Goal: Information Seeking & Learning: Learn about a topic

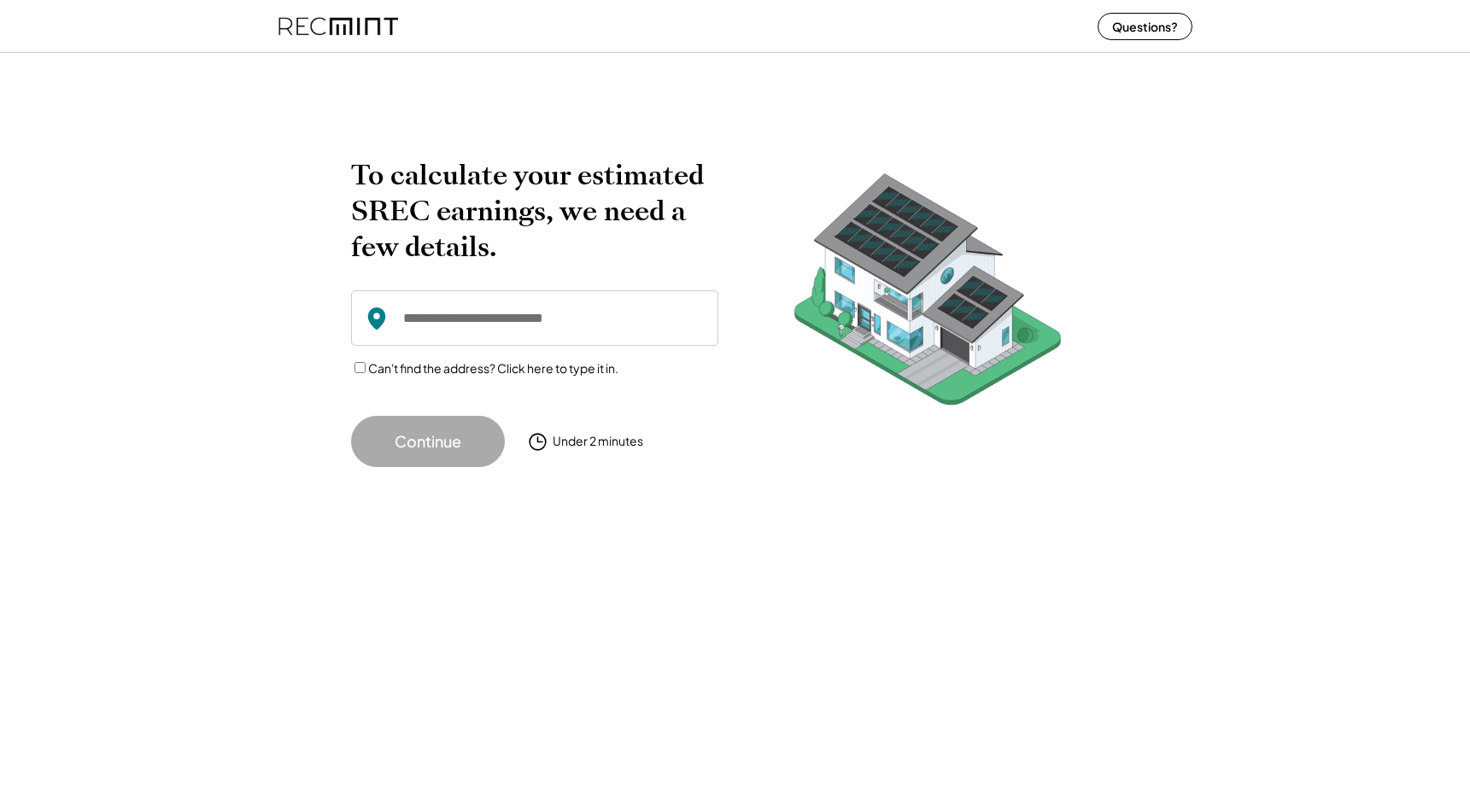
click at [497, 322] on input "input" at bounding box center [534, 318] width 367 height 55
click at [484, 370] on label "Can't find the address? Click here to type it in." at bounding box center [493, 368] width 251 height 15
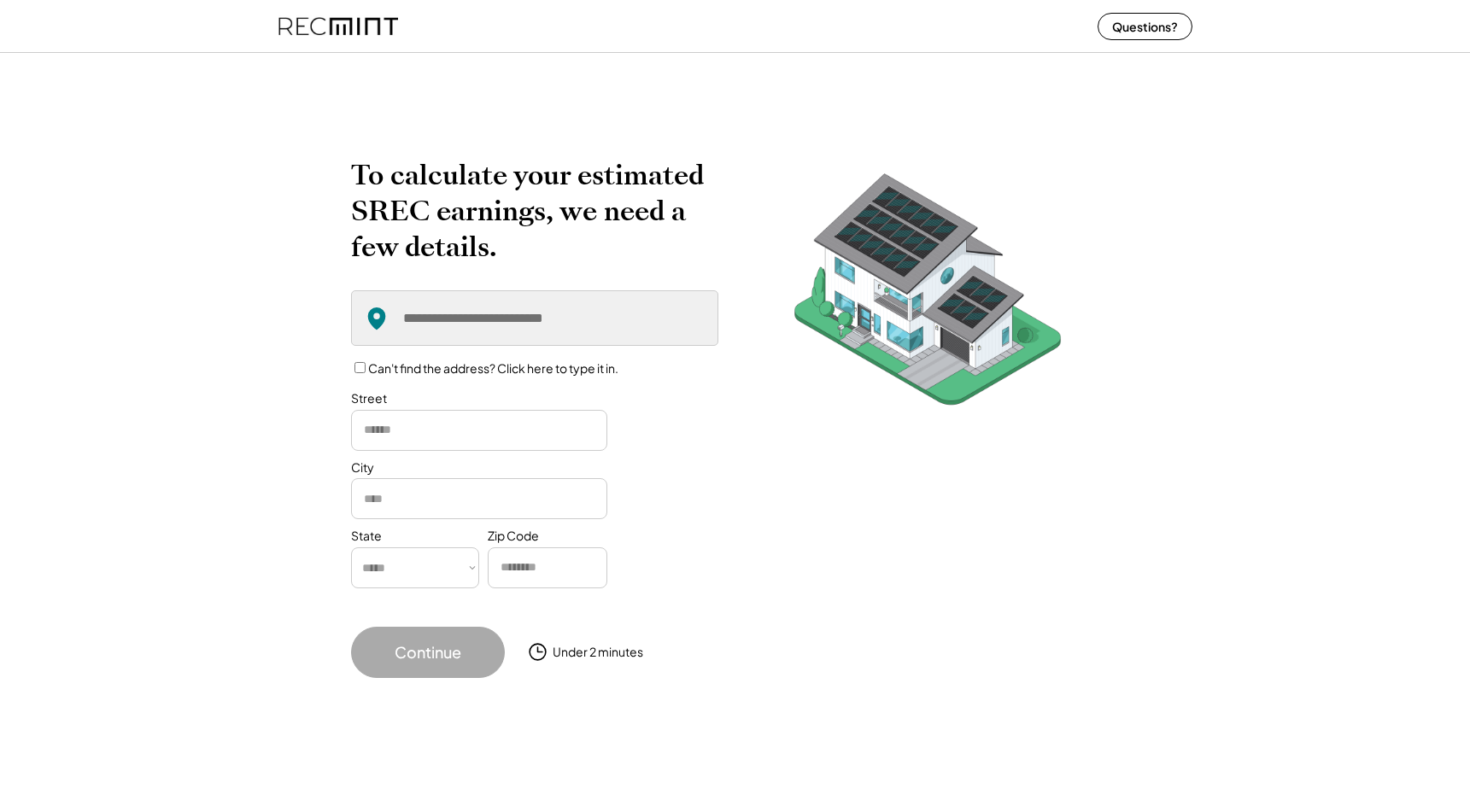
click at [484, 370] on label "Can't find the address? Click here to type it in." at bounding box center [493, 368] width 251 height 15
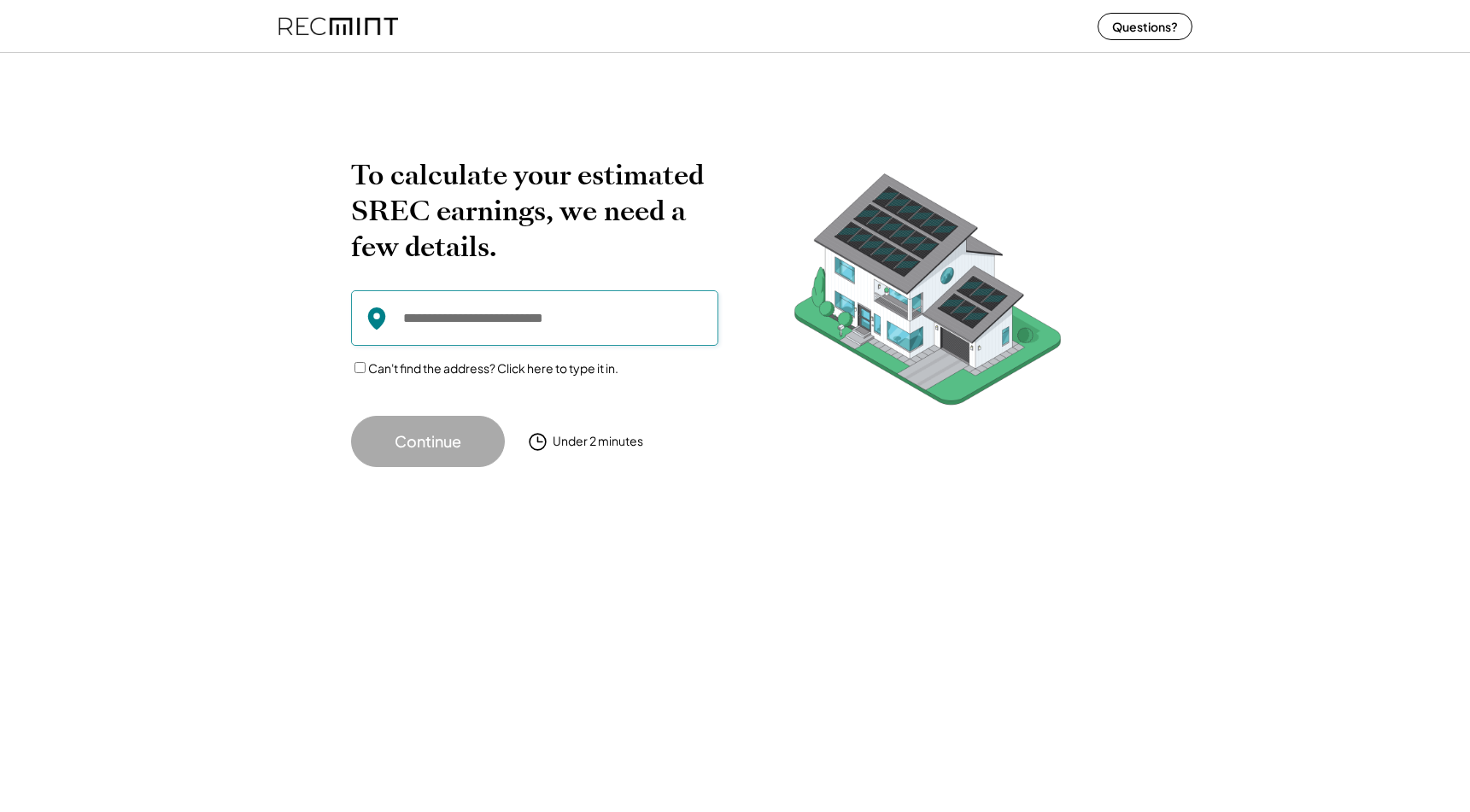
click at [521, 321] on input "input" at bounding box center [534, 318] width 367 height 55
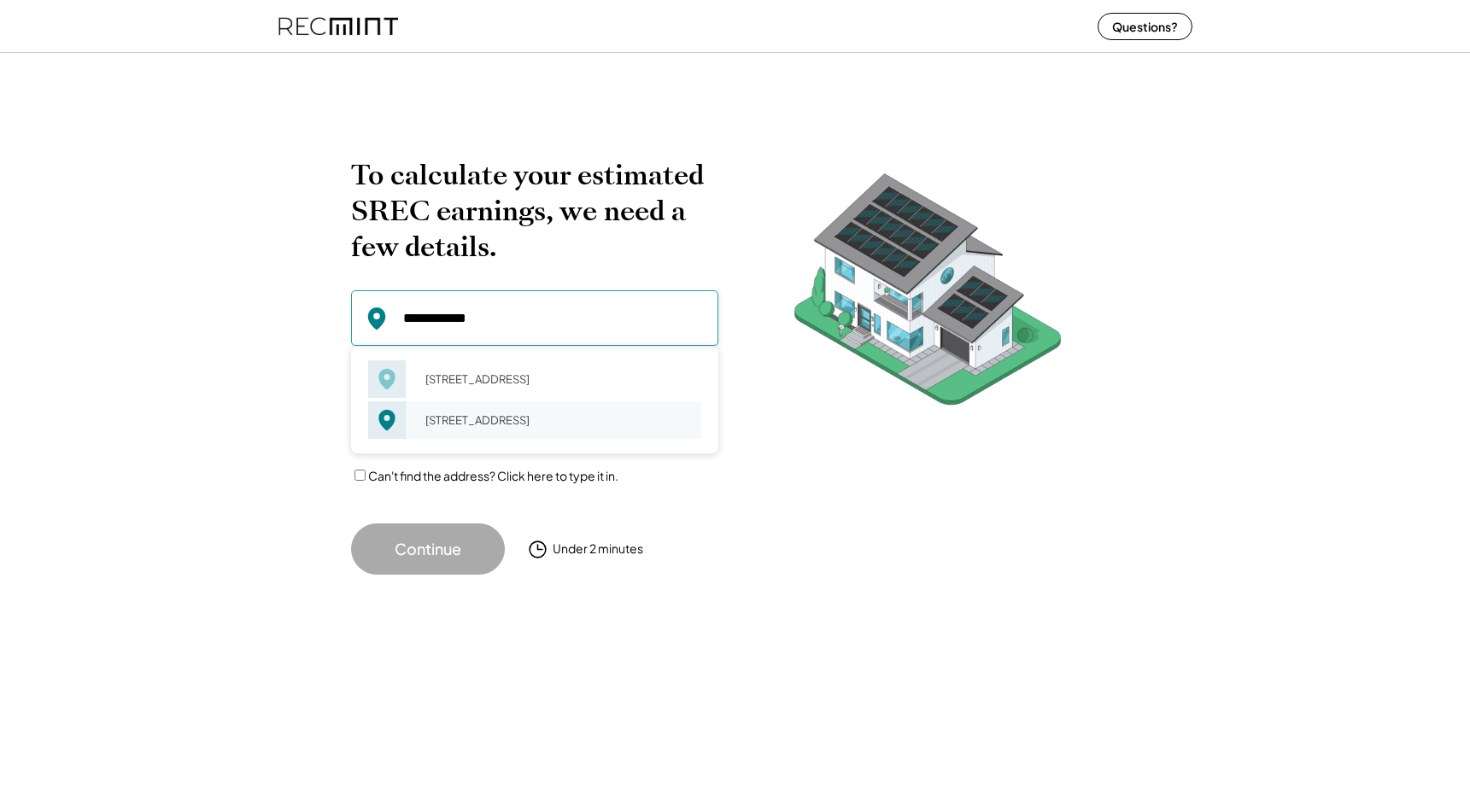
click at [435, 431] on div "[STREET_ADDRESS]" at bounding box center [558, 419] width 287 height 24
type input "**********"
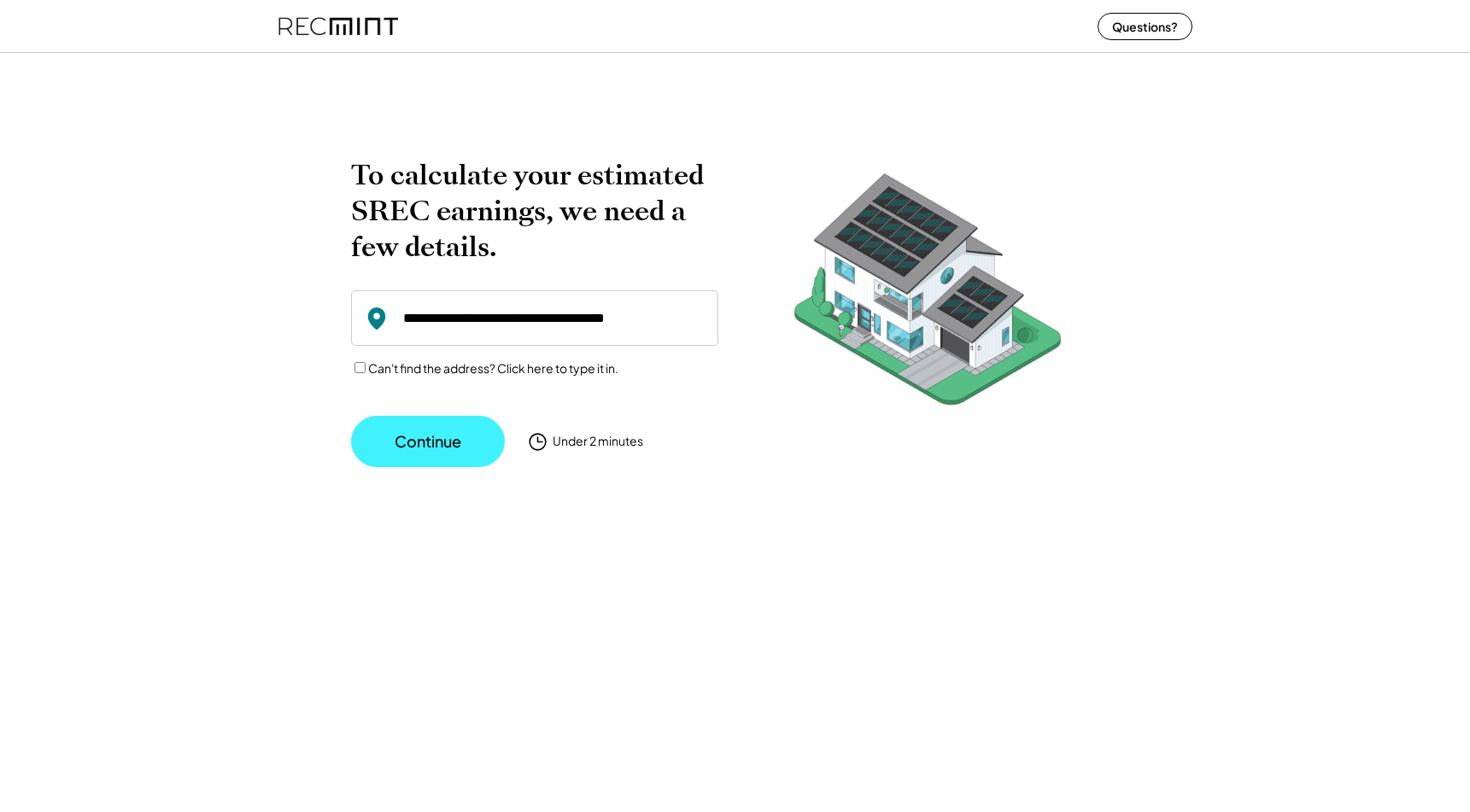
click at [435, 435] on button "Continue" at bounding box center [427, 441] width 153 height 51
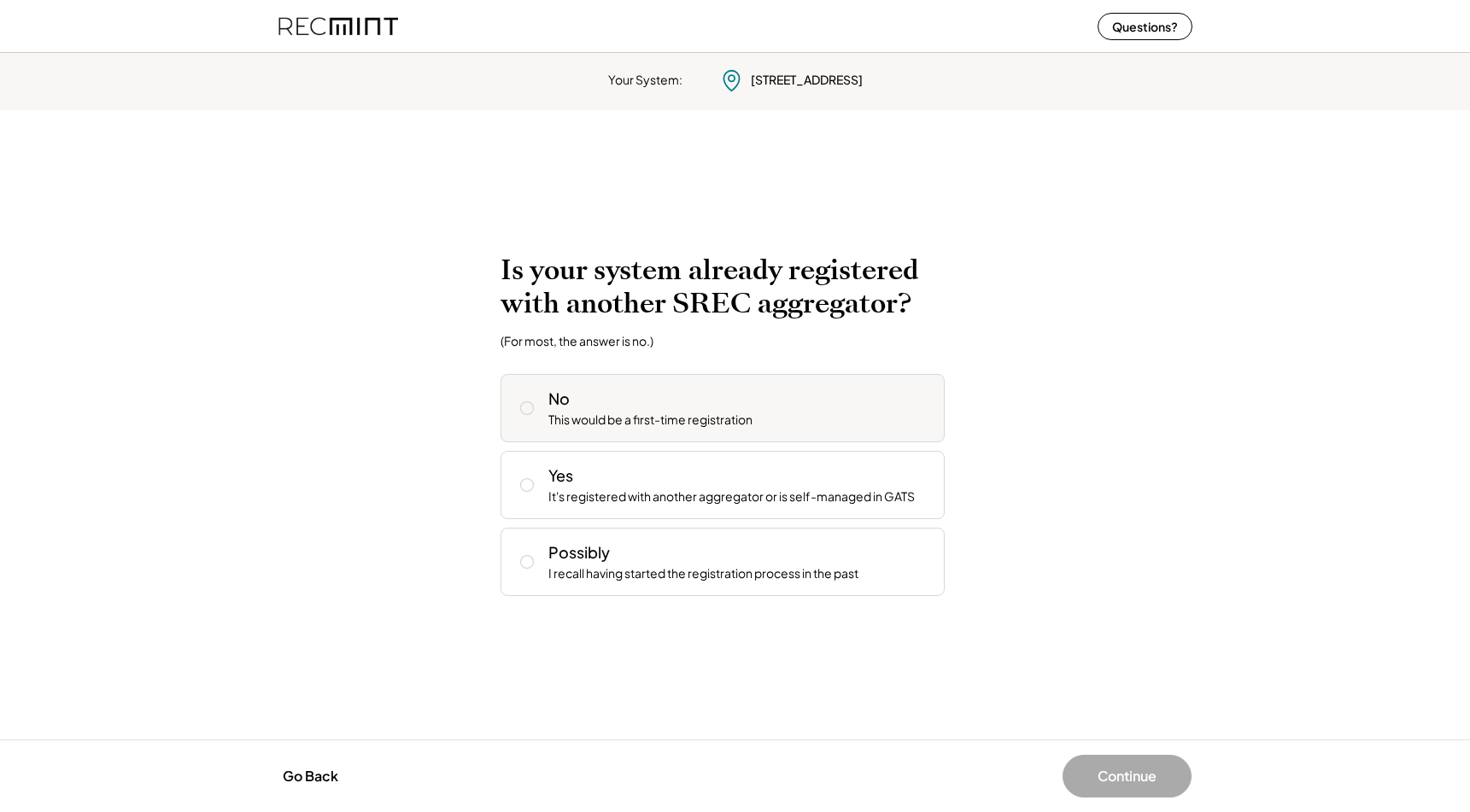
click at [656, 428] on div "This would be a first-time registration" at bounding box center [650, 420] width 204 height 17
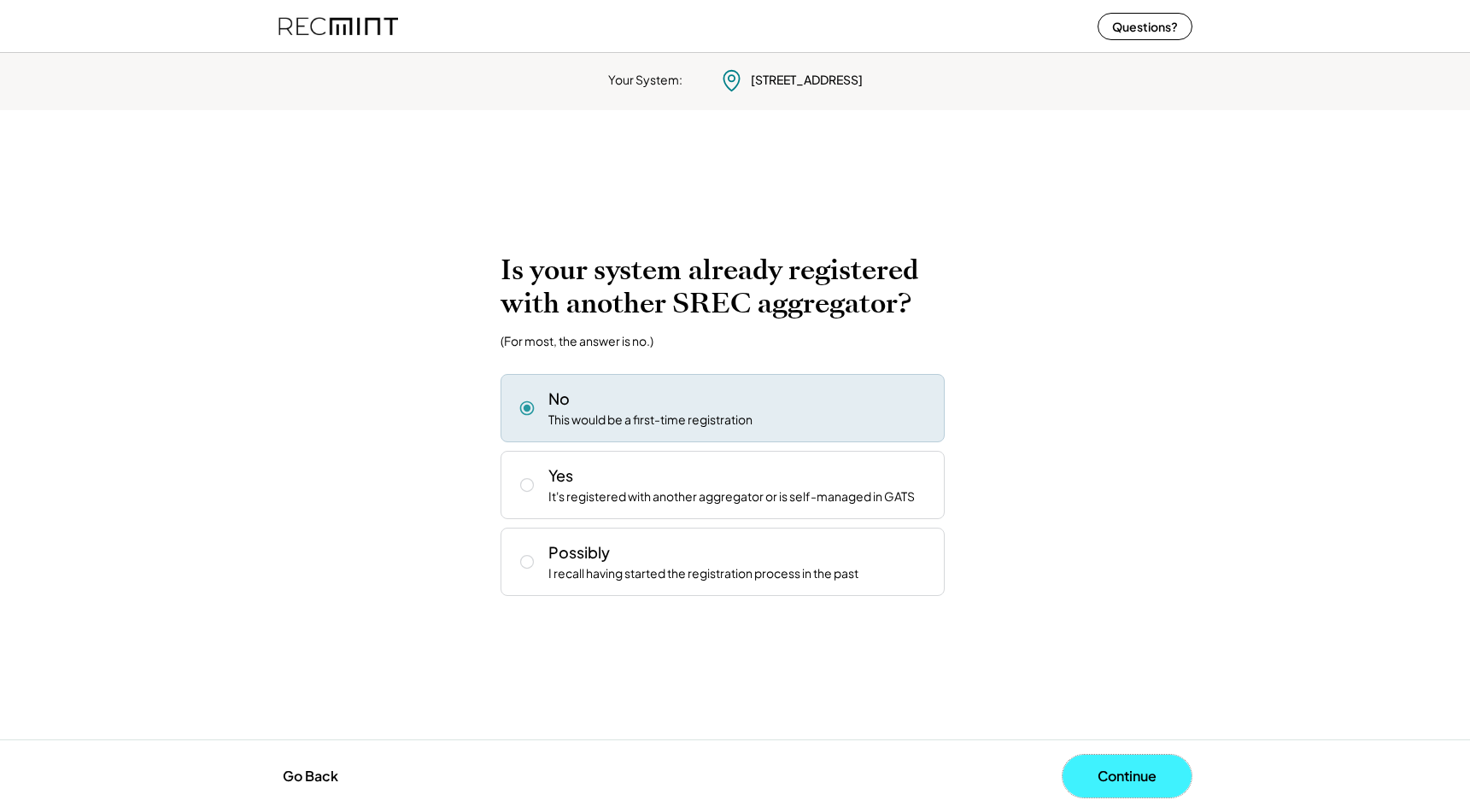
click at [1122, 788] on button "Continue" at bounding box center [1127, 776] width 129 height 43
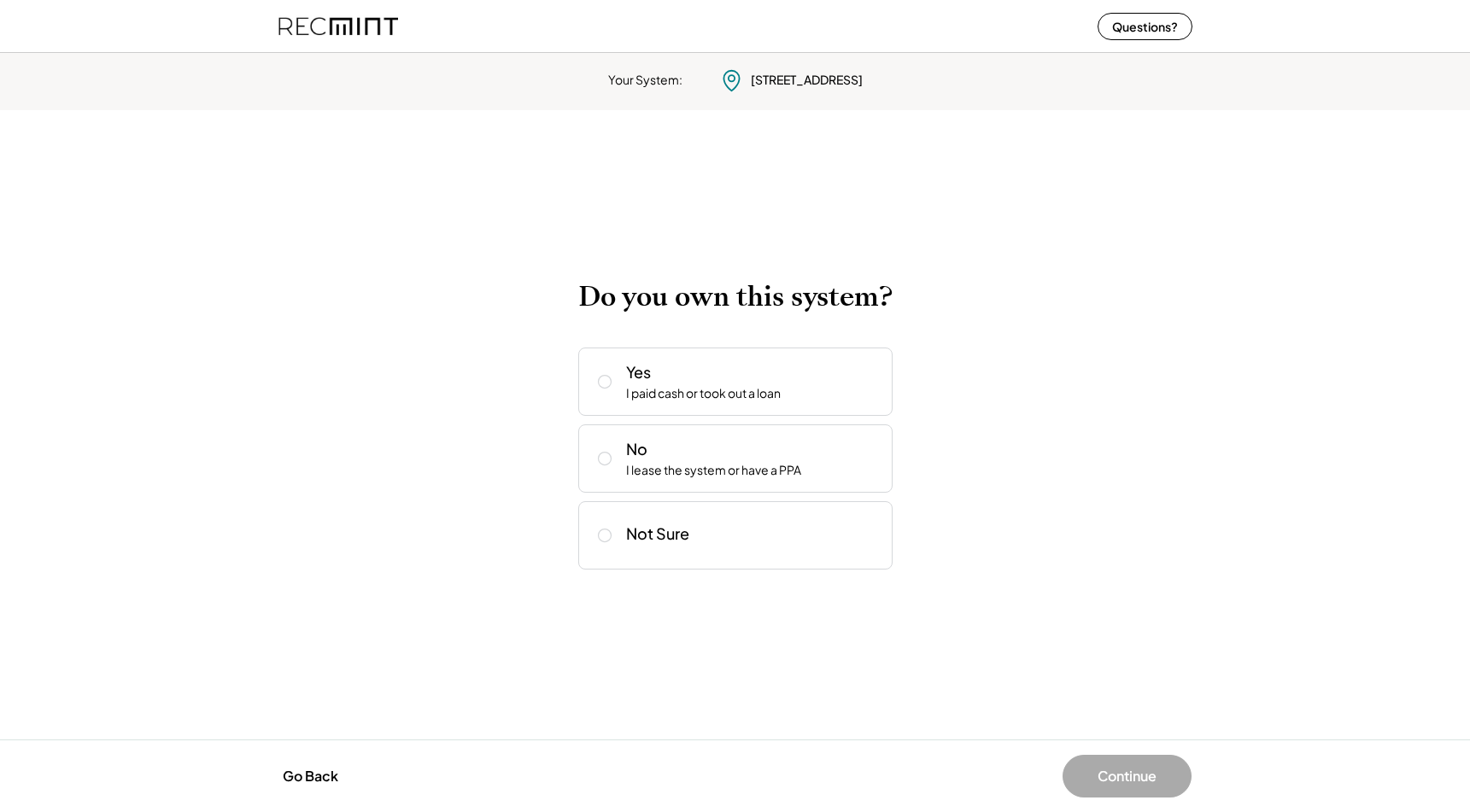
click at [365, 23] on img at bounding box center [337, 26] width 119 height 45
click at [350, 32] on img at bounding box center [337, 26] width 119 height 45
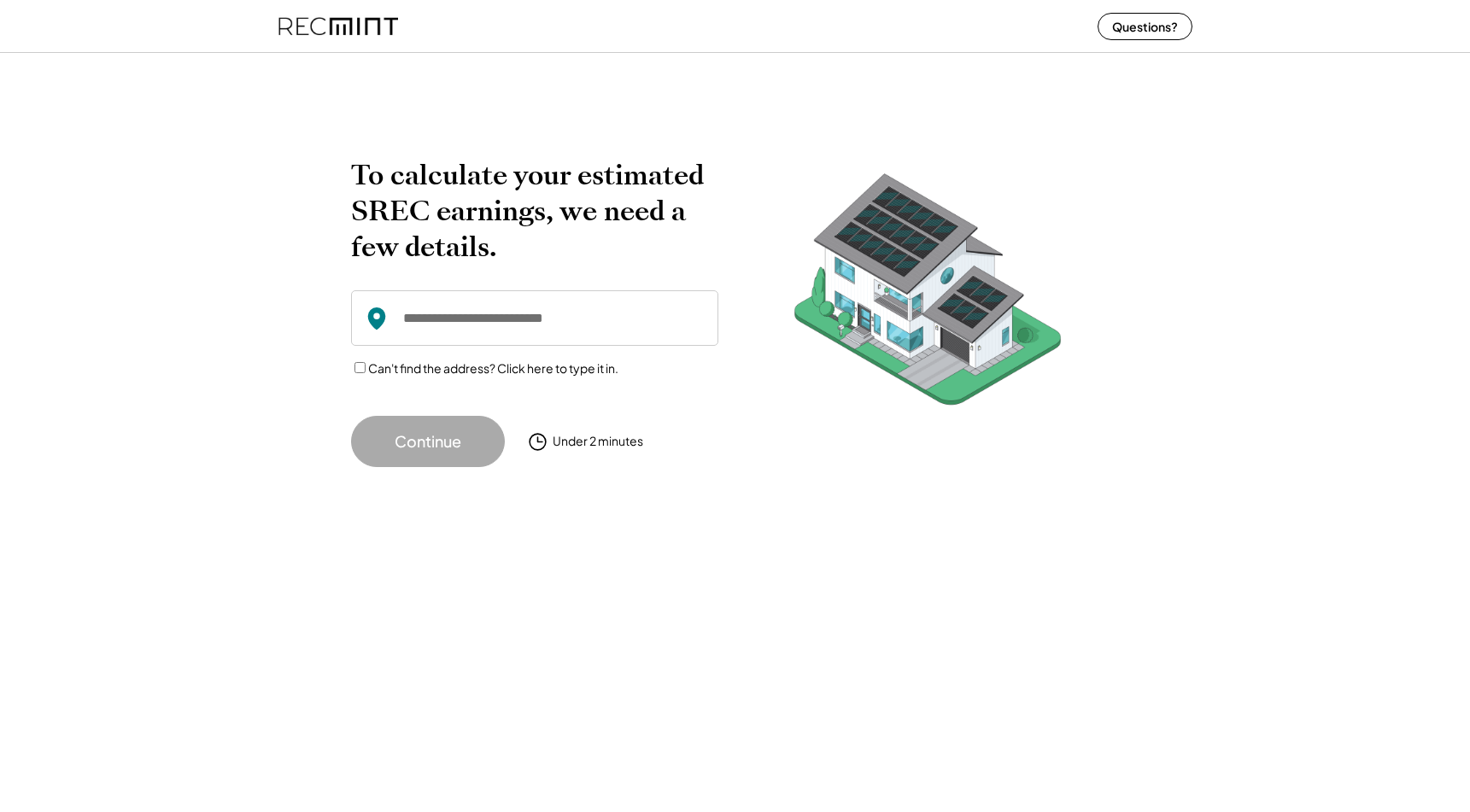
click at [355, 15] on img at bounding box center [337, 26] width 119 height 45
click at [1130, 31] on button "Questions?" at bounding box center [1144, 26] width 94 height 28
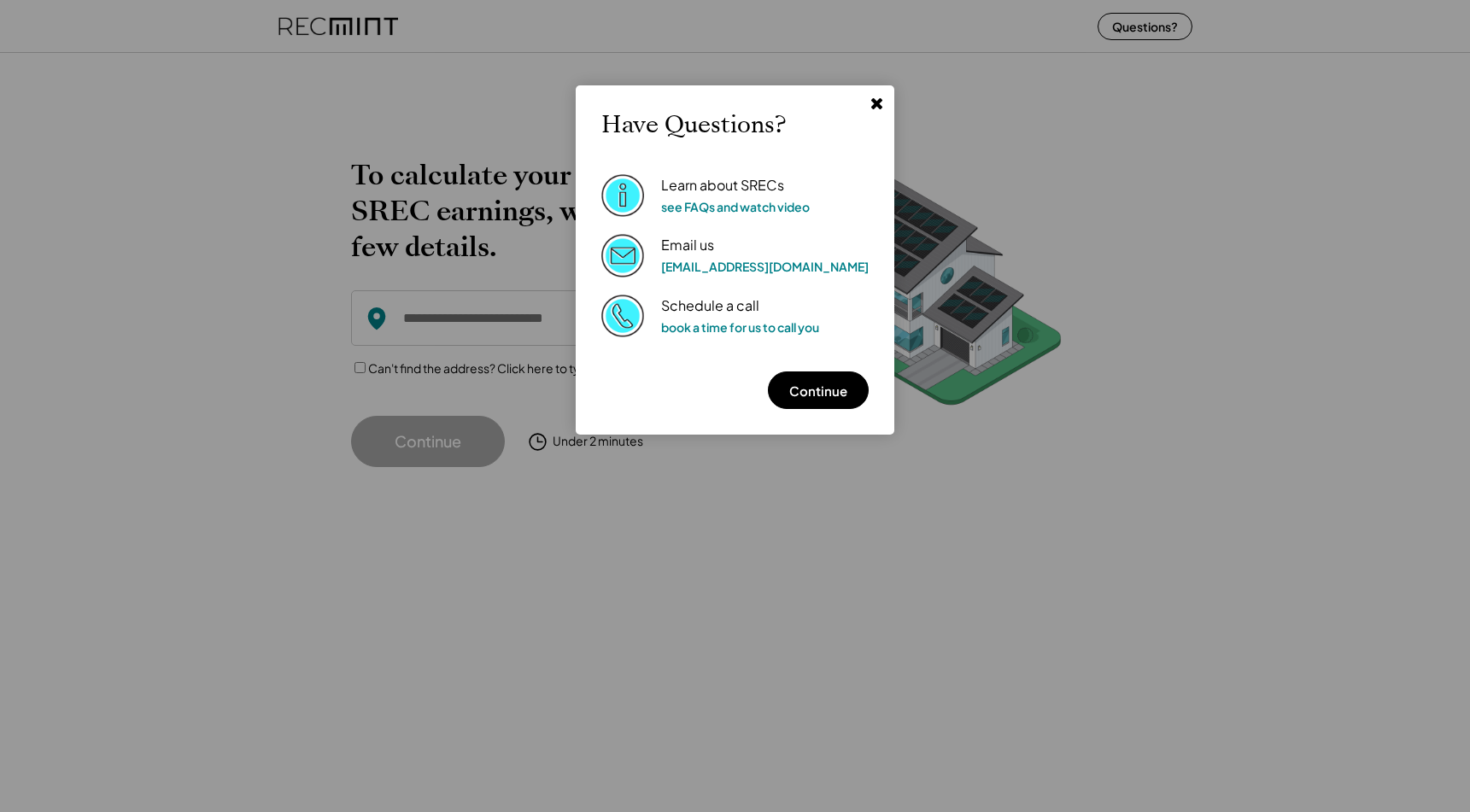
click at [704, 194] on div "Learn about SRECs see FAQs and watch video" at bounding box center [735, 194] width 149 height 37
click at [719, 213] on link "see FAQs and watch video" at bounding box center [735, 207] width 149 height 15
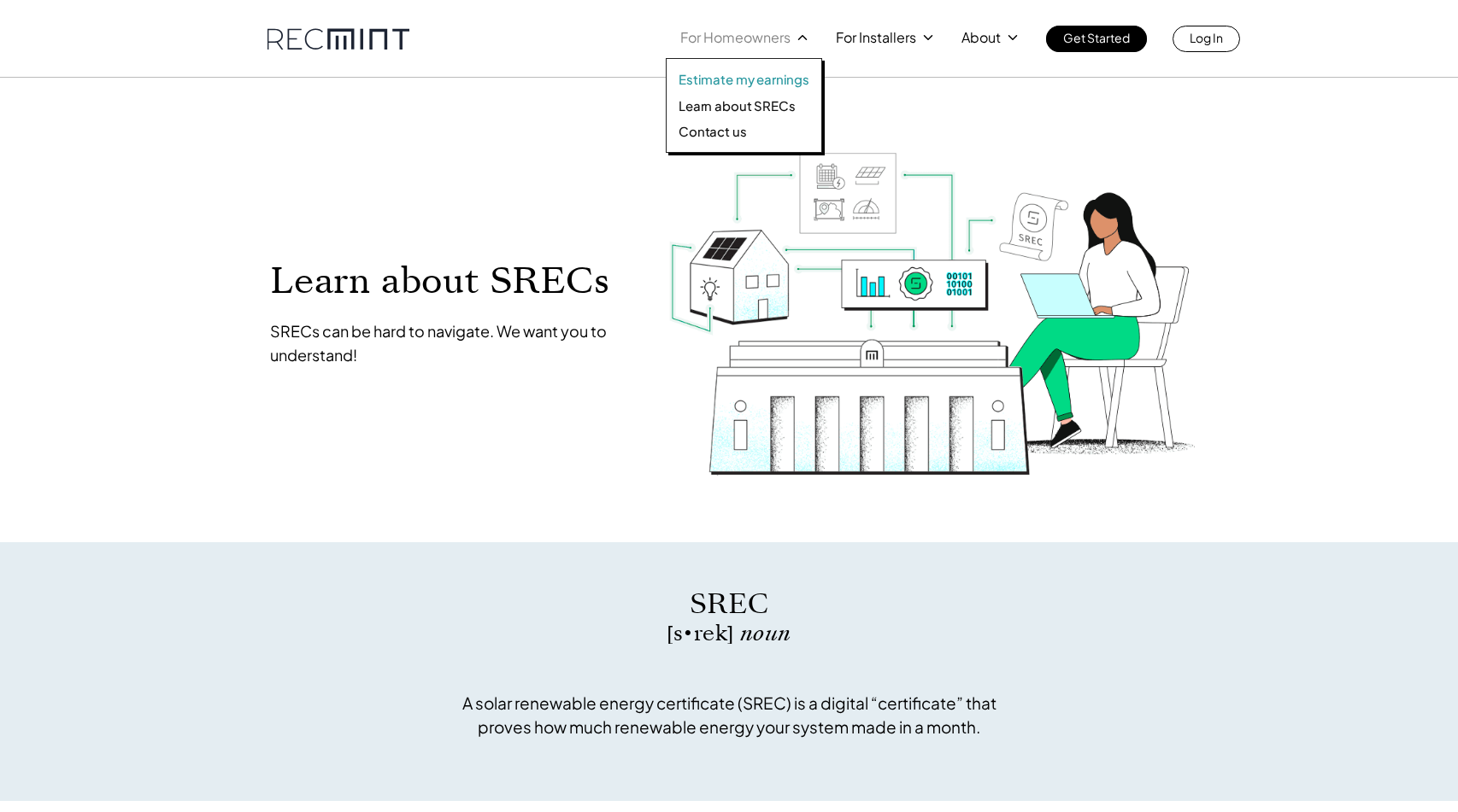
click at [773, 80] on p "Estimate my earnings" at bounding box center [743, 79] width 131 height 17
click at [727, 103] on p "Learn about SRECs" at bounding box center [736, 106] width 116 height 17
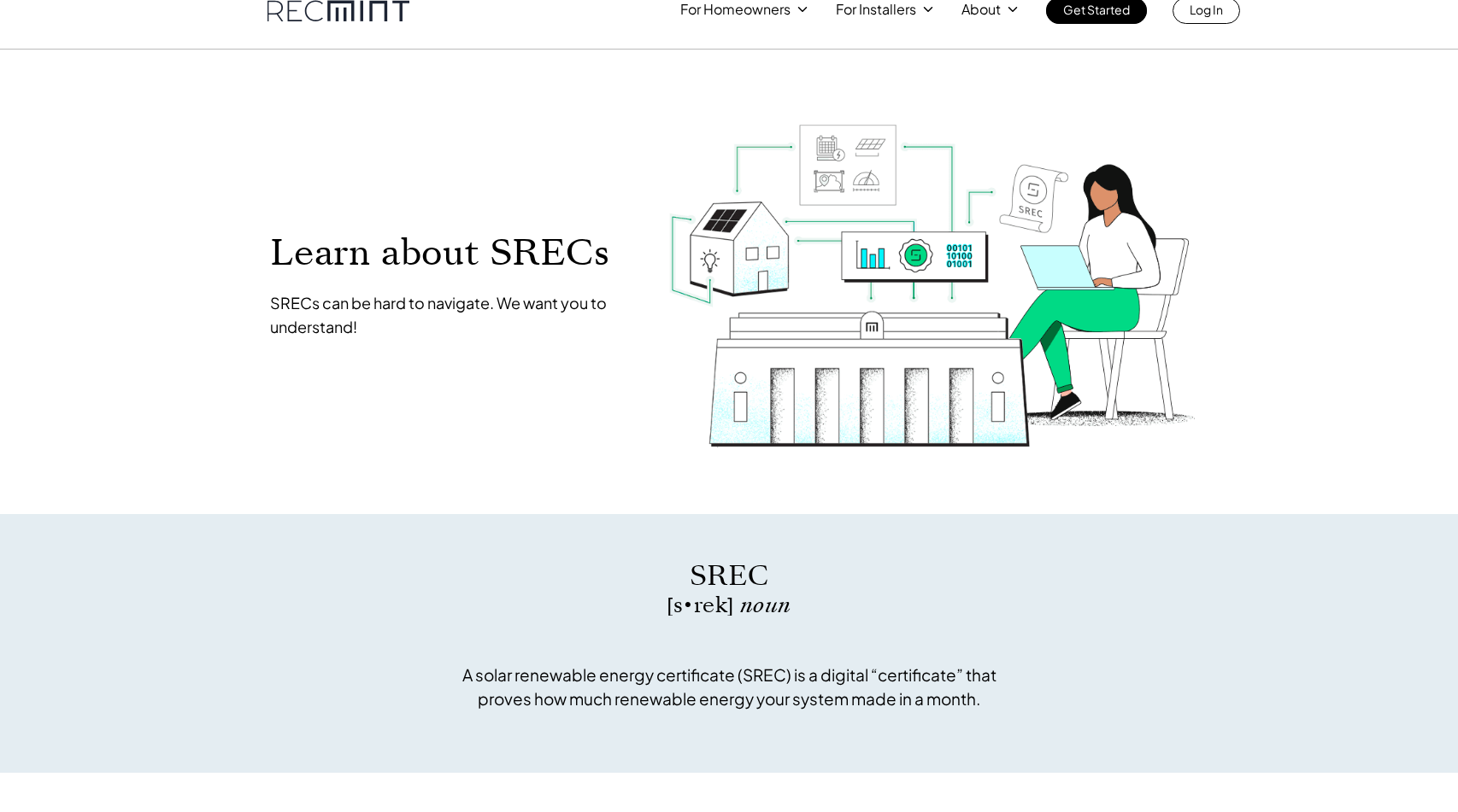
scroll to position [42, 0]
